Goal: Information Seeking & Learning: Learn about a topic

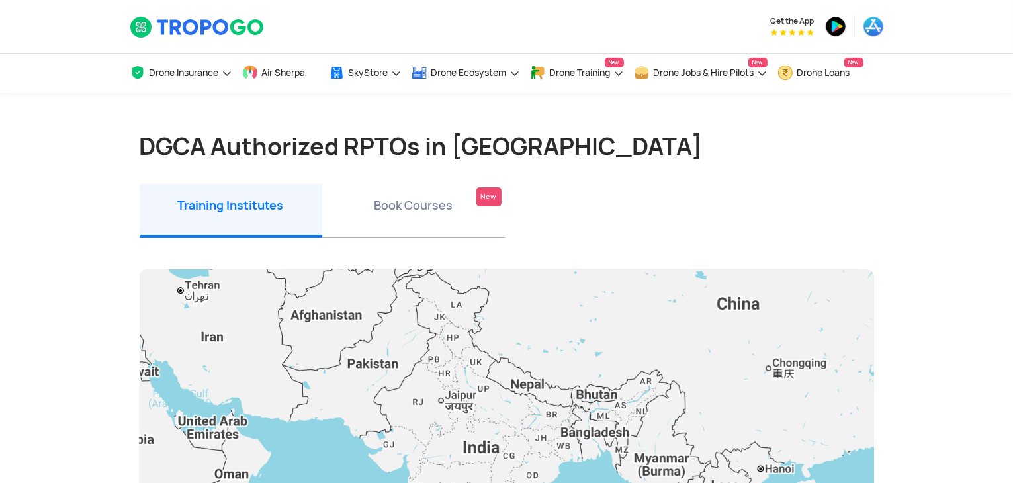
drag, startPoint x: 1010, startPoint y: 101, endPoint x: 1010, endPoint y: 165, distance: 63.5
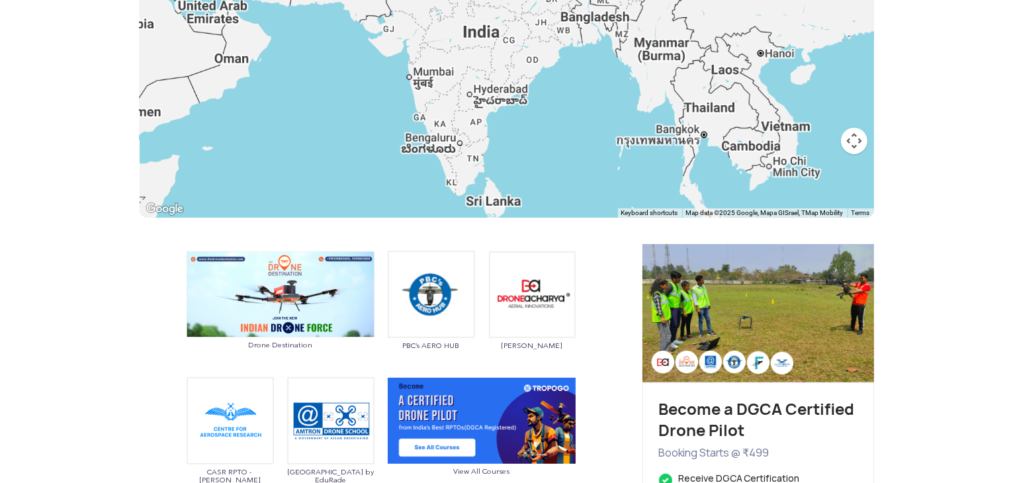
scroll to position [422, 0]
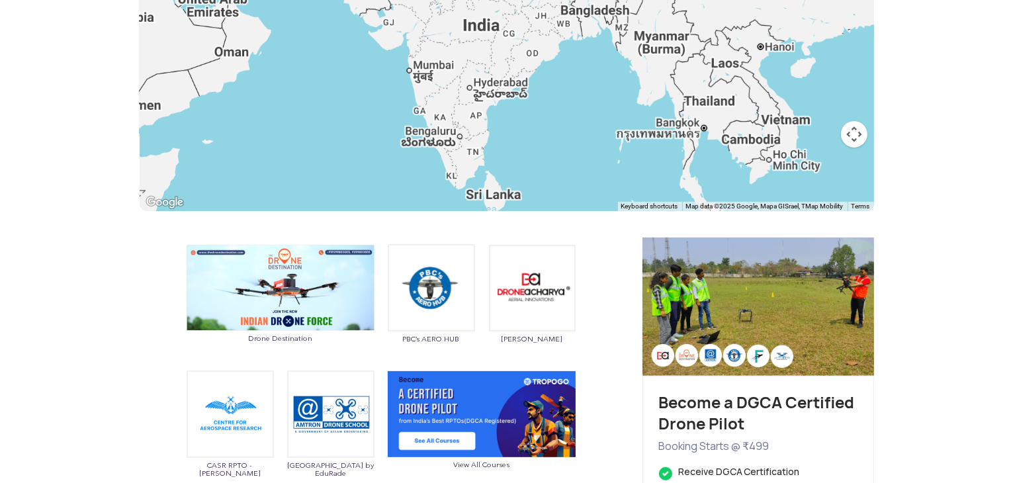
click at [459, 165] on div at bounding box center [507, 29] width 734 height 364
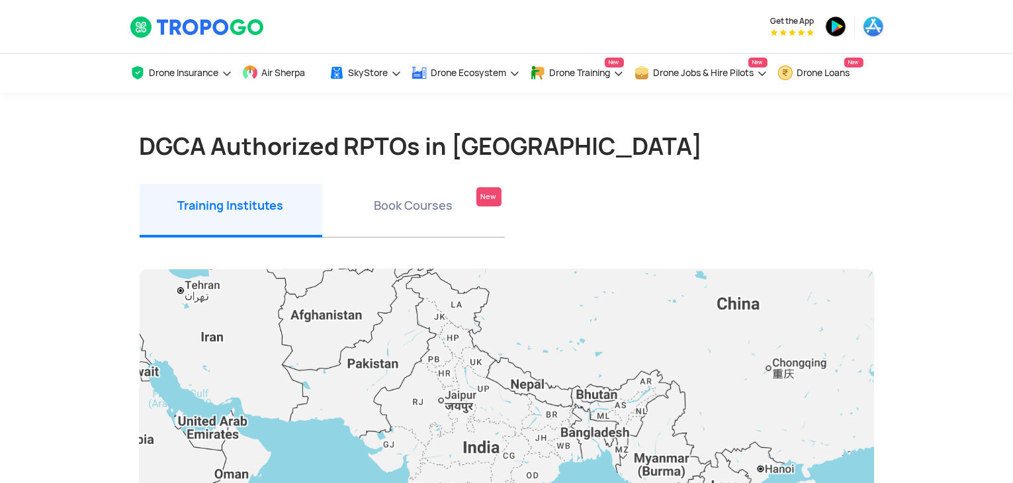
click at [387, 220] on li "Book Courses New" at bounding box center [413, 211] width 183 height 54
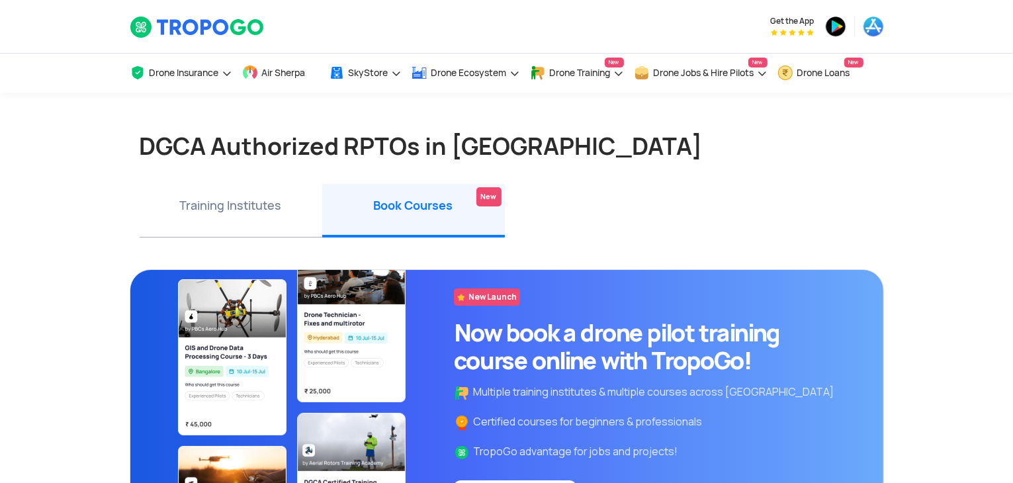
click at [224, 196] on li "Training Institutes" at bounding box center [231, 211] width 183 height 54
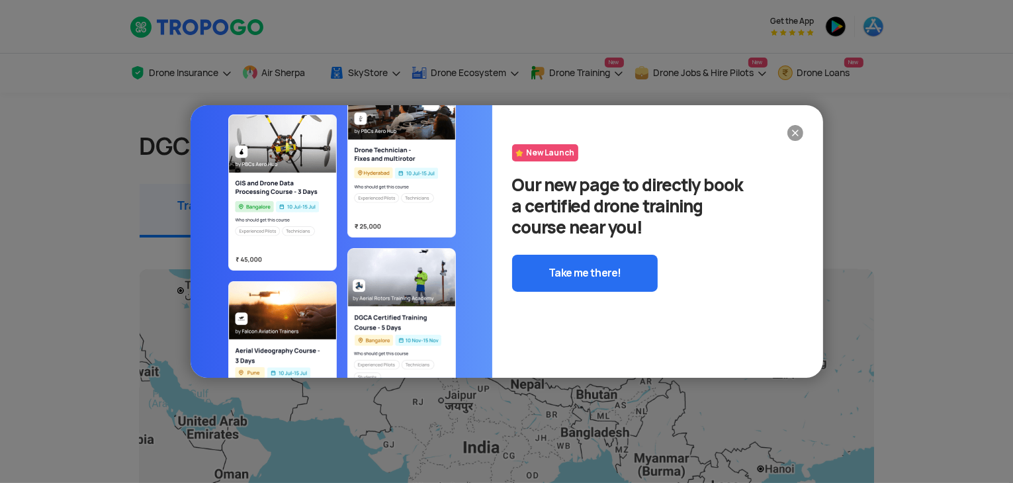
click at [794, 132] on img at bounding box center [795, 133] width 16 height 16
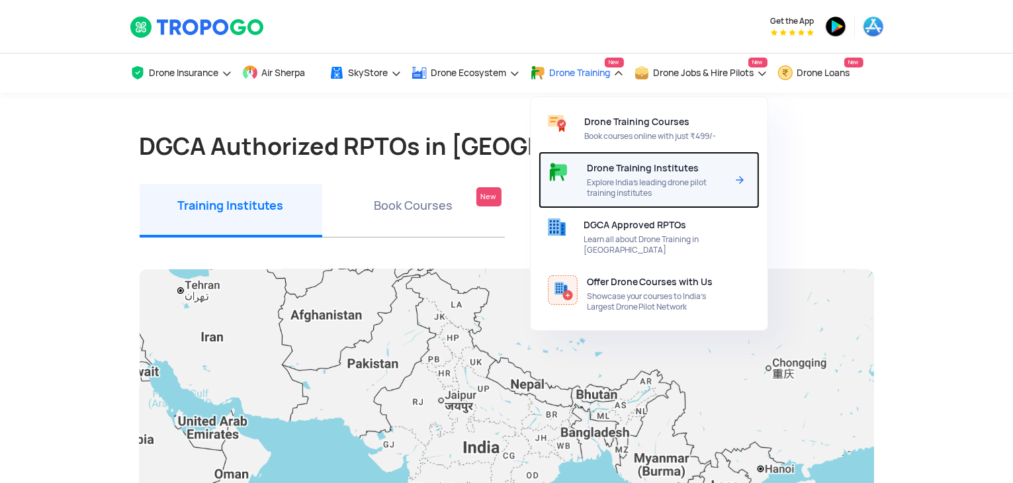
click at [614, 177] on div "Drone Training Institutes Explore India’s leading drone pilot training institut…" at bounding box center [659, 179] width 145 height 57
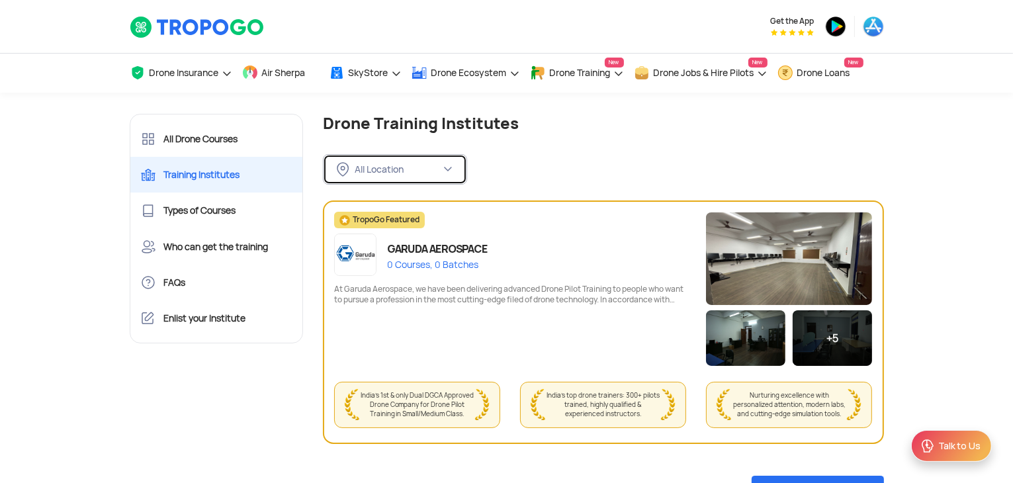
click at [415, 172] on div "All Location" at bounding box center [398, 169] width 86 height 12
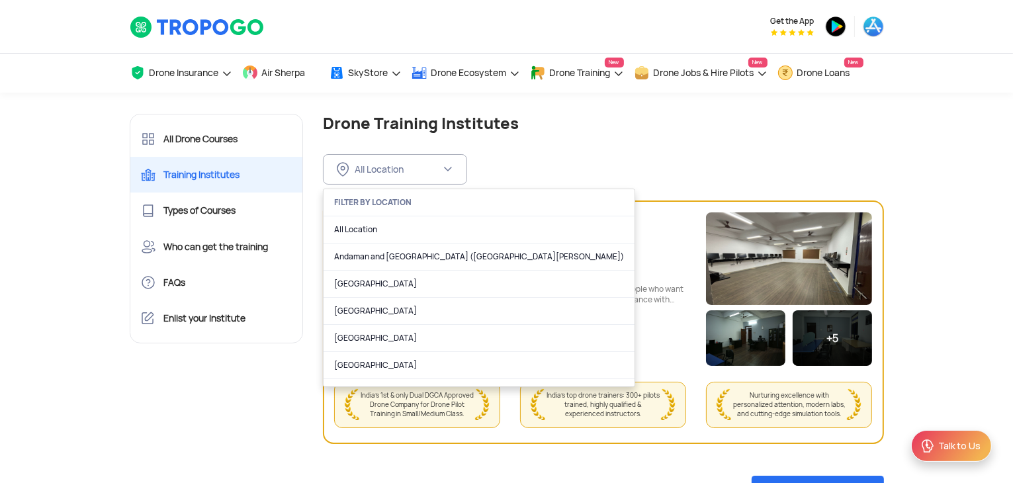
click at [390, 204] on div "FILTER BY LOCATION" at bounding box center [478, 202] width 311 height 27
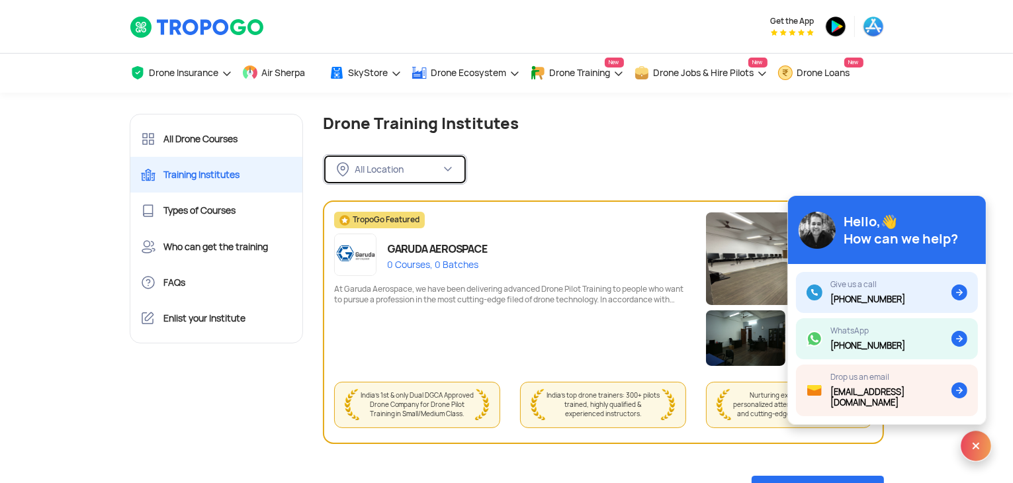
click at [391, 179] on button "All Location" at bounding box center [395, 169] width 144 height 30
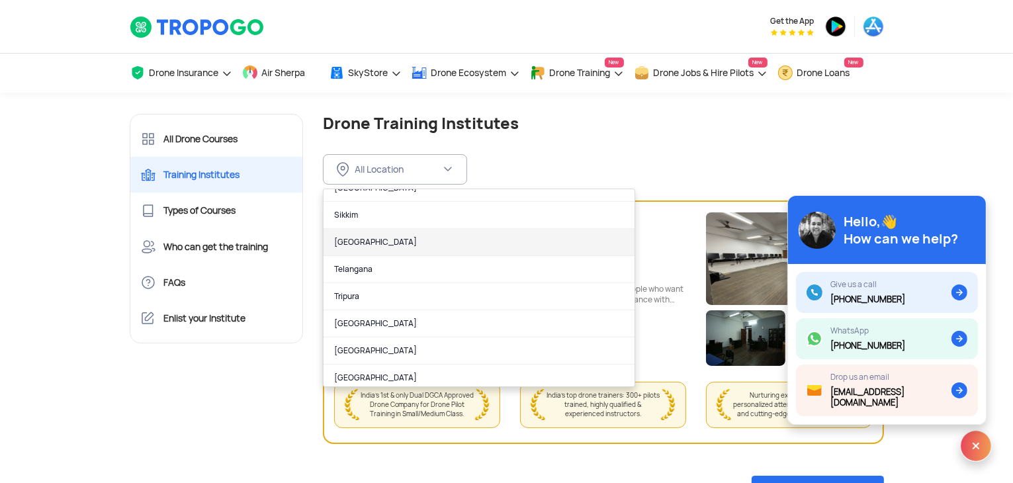
click at [367, 241] on link "Tamil Nadu" at bounding box center [478, 242] width 311 height 27
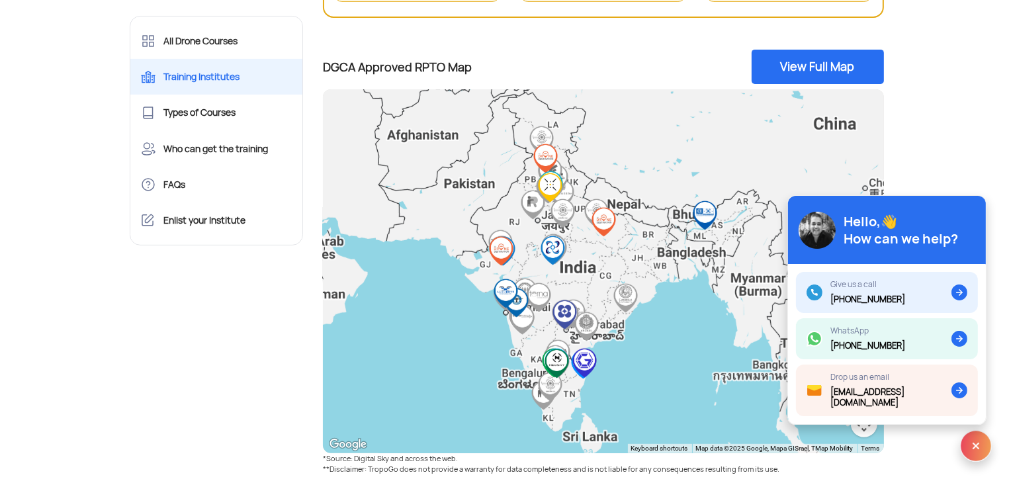
scroll to position [454, 0]
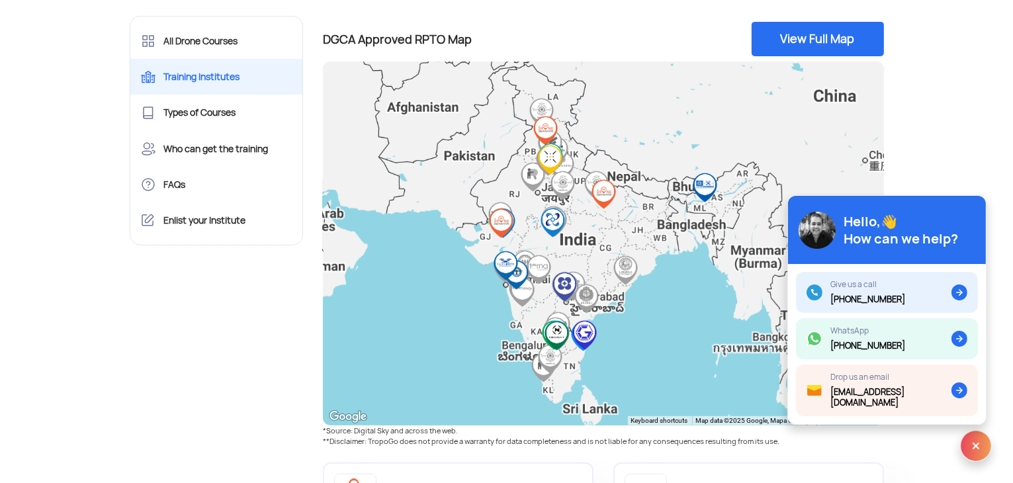
click at [571, 361] on div at bounding box center [603, 244] width 561 height 364
drag, startPoint x: 1012, startPoint y: 168, endPoint x: 1003, endPoint y: 257, distance: 89.0
click at [1003, 257] on section "All Drone Courses Training Institutes Types of Courses Who can get the training…" at bounding box center [506, 206] width 1013 height 1134
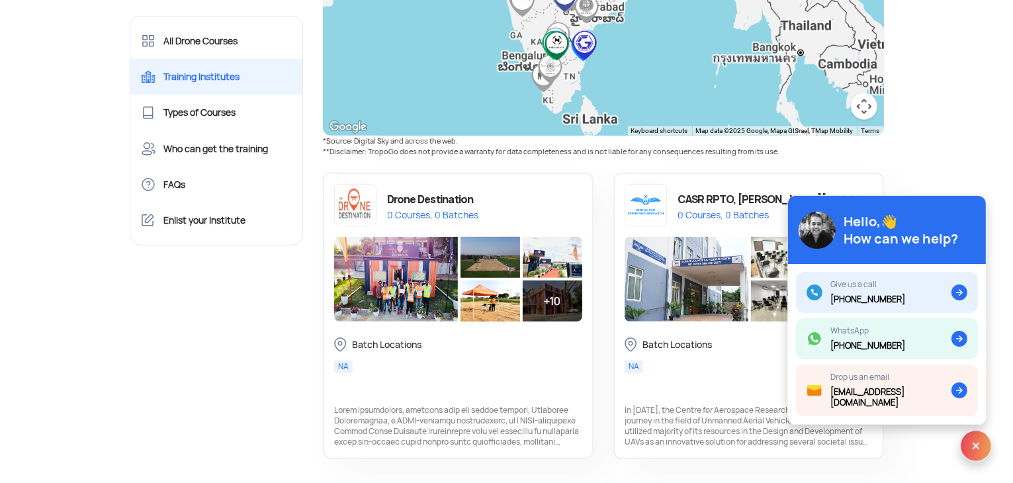
scroll to position [0, 0]
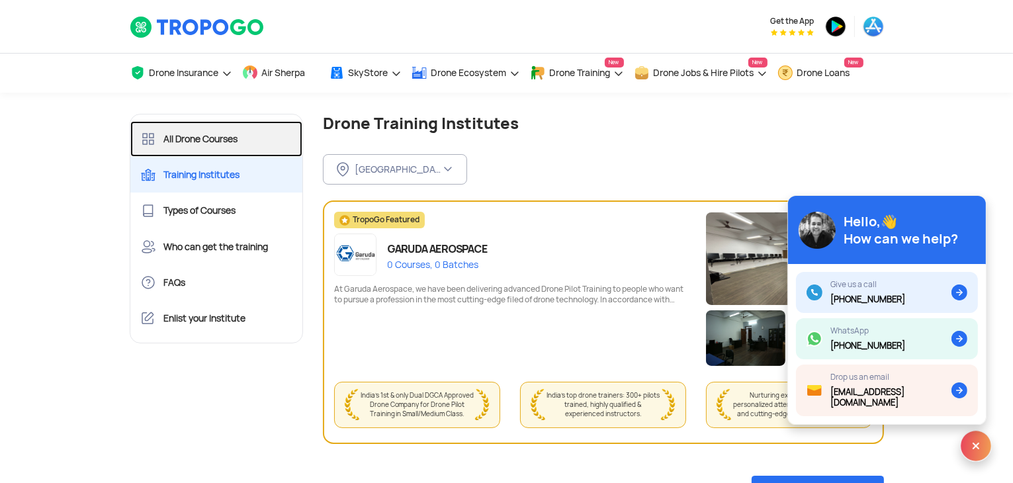
click at [214, 137] on link "All Drone Courses" at bounding box center [216, 139] width 173 height 36
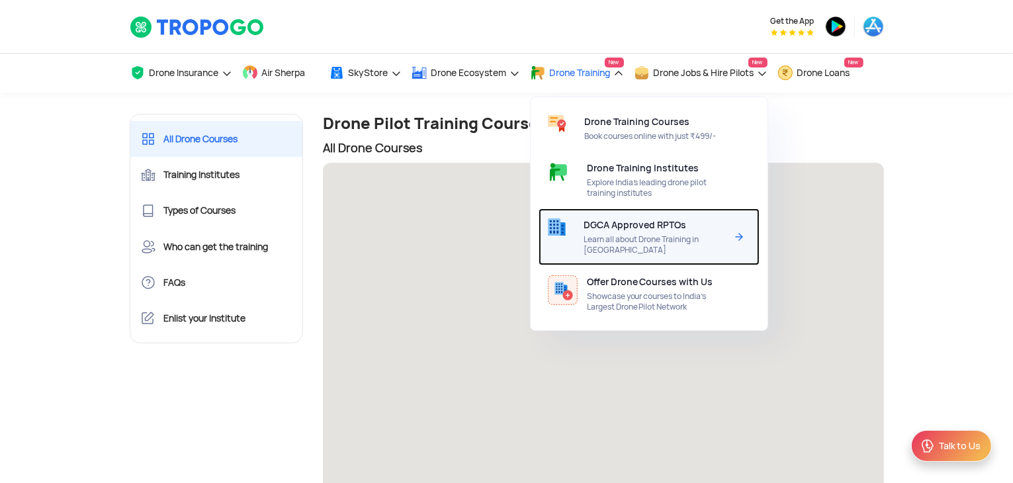
click at [632, 225] on span "DGCA Approved RPTOs" at bounding box center [634, 225] width 103 height 11
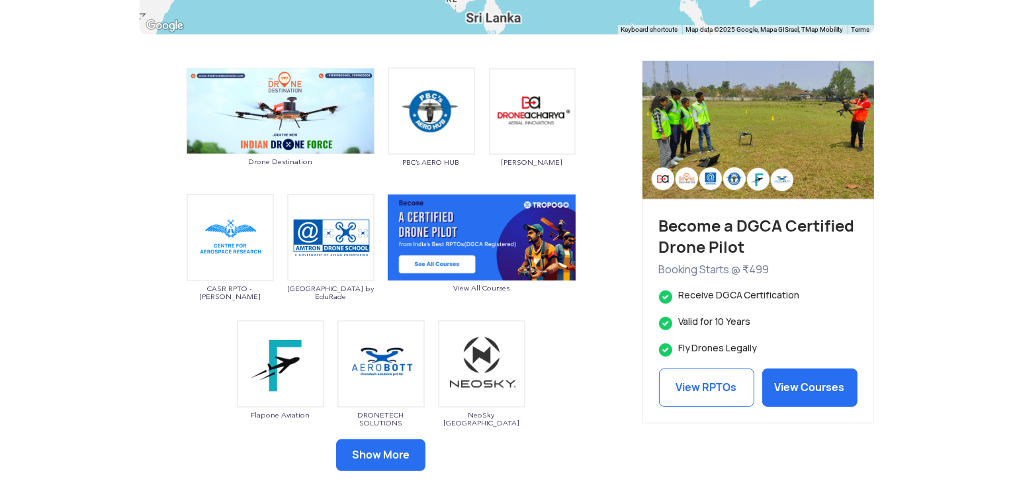
scroll to position [649, 0]
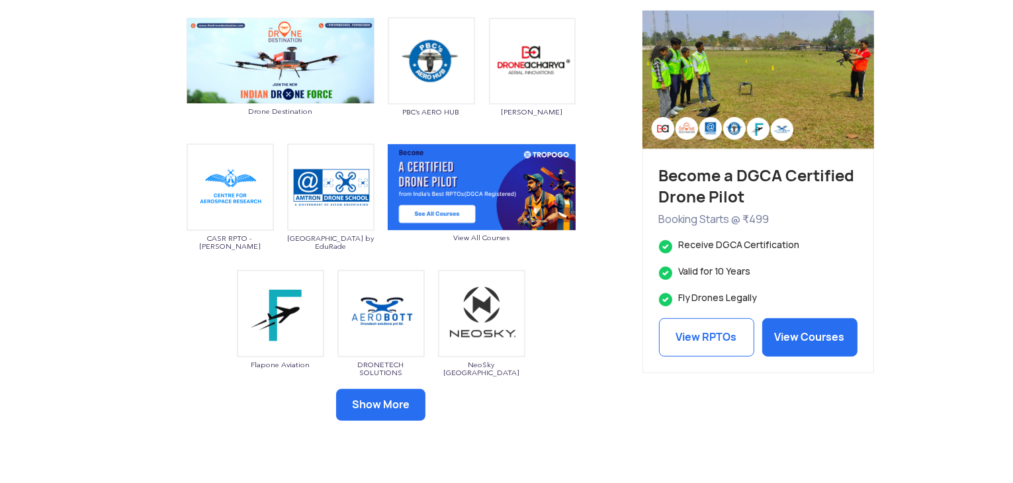
click at [394, 409] on button "Show More" at bounding box center [380, 405] width 89 height 32
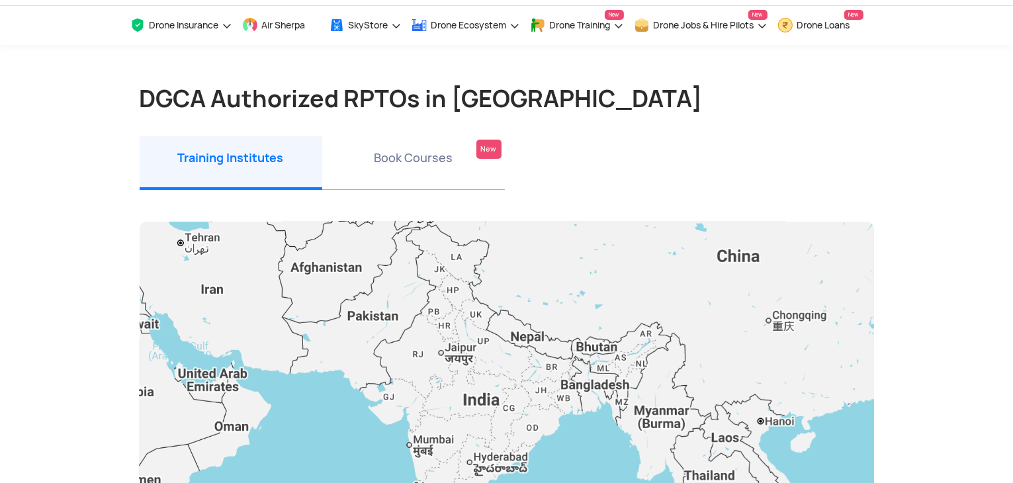
scroll to position [0, 0]
